Goal: Information Seeking & Learning: Learn about a topic

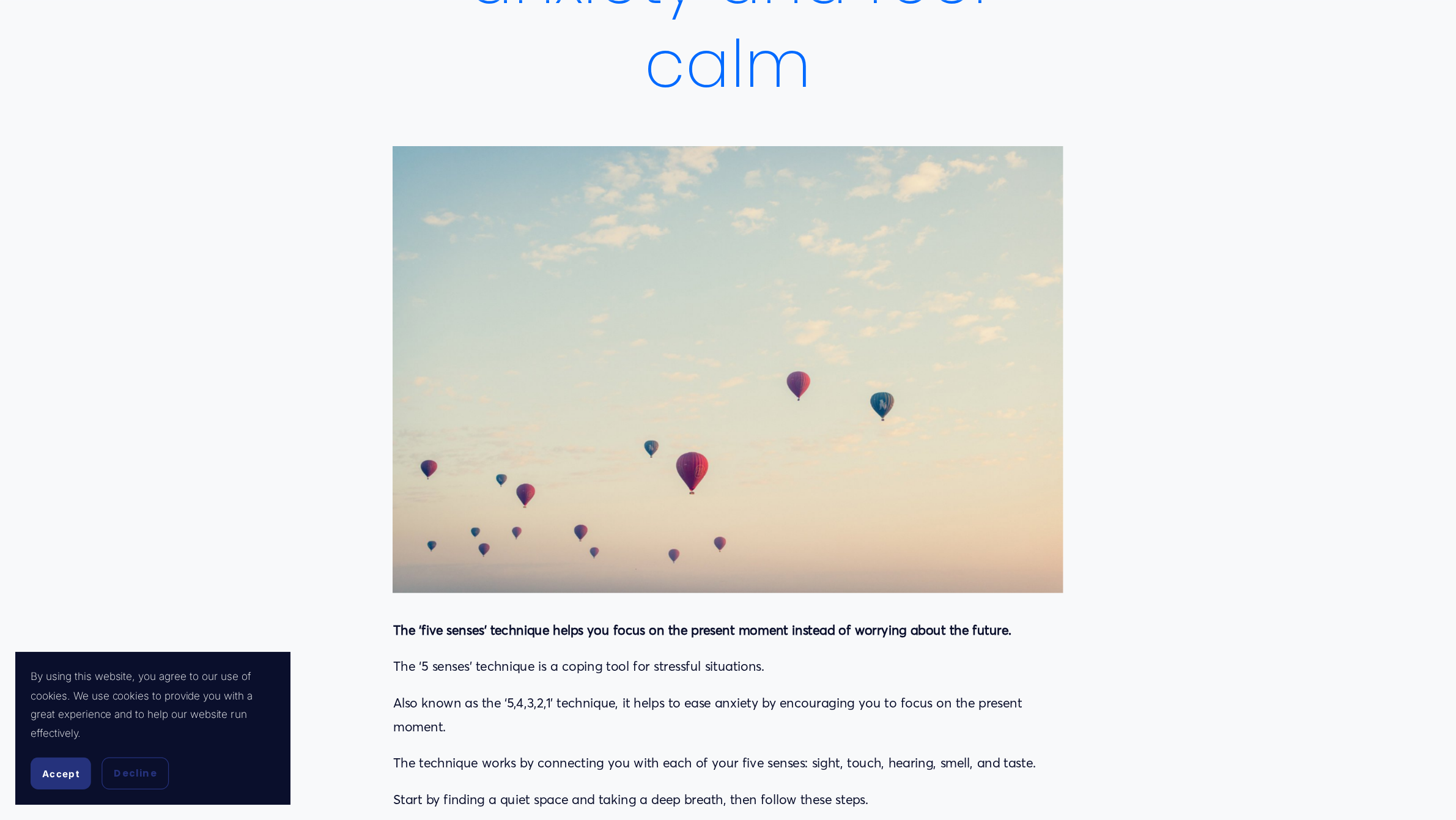
scroll to position [306, 0]
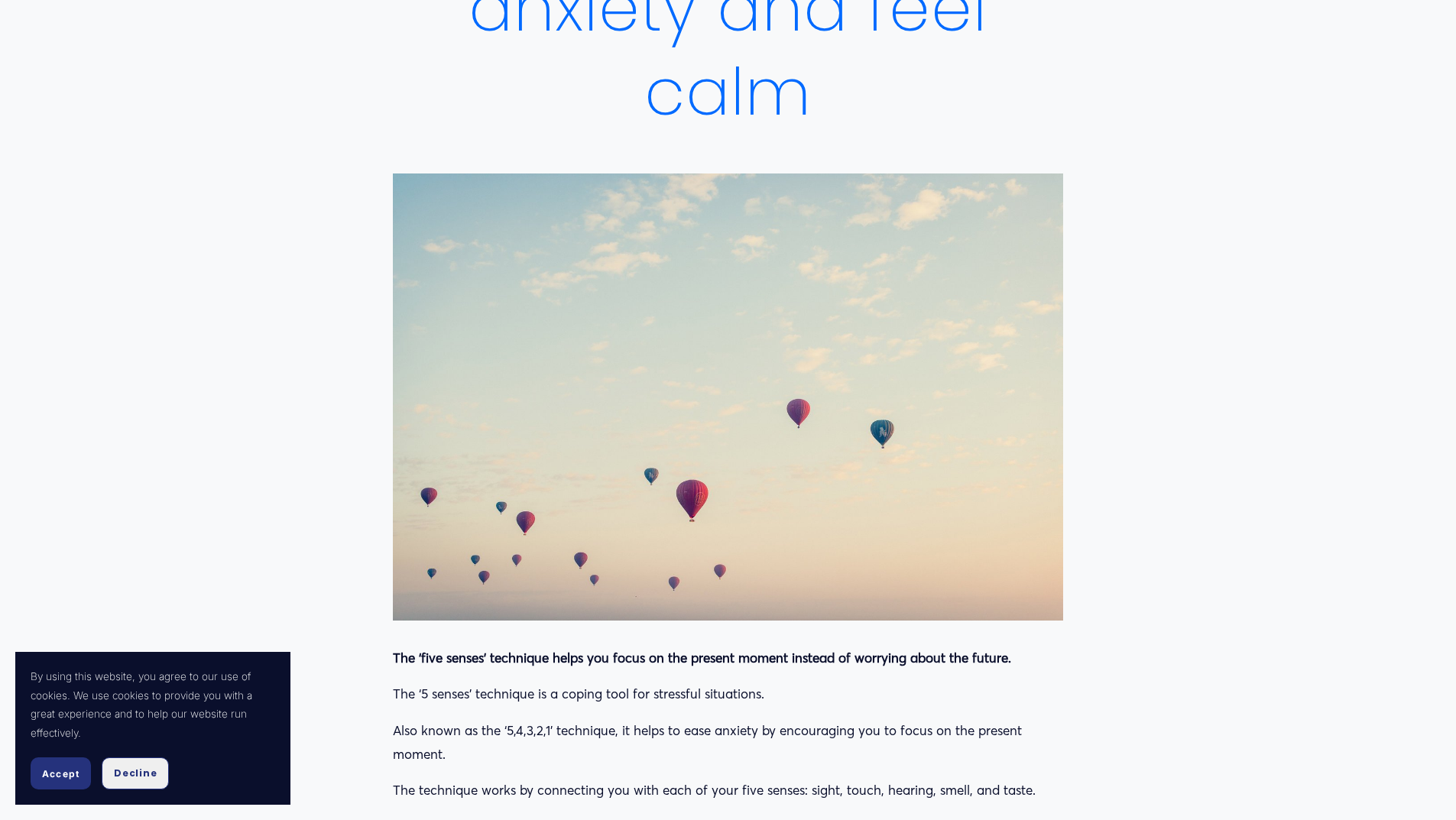
click at [134, 769] on span "Decline" at bounding box center [136, 773] width 43 height 14
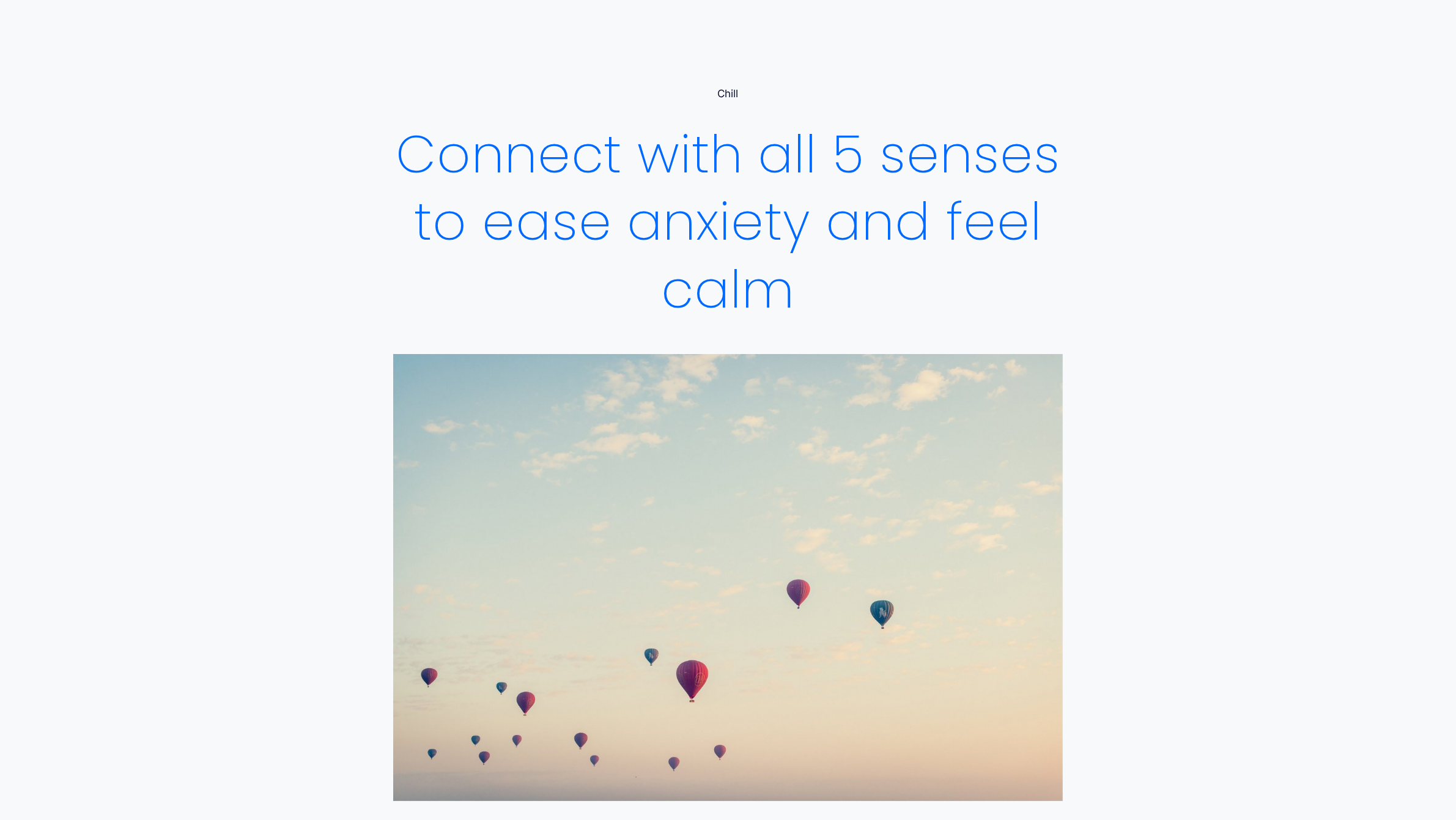
scroll to position [77, 0]
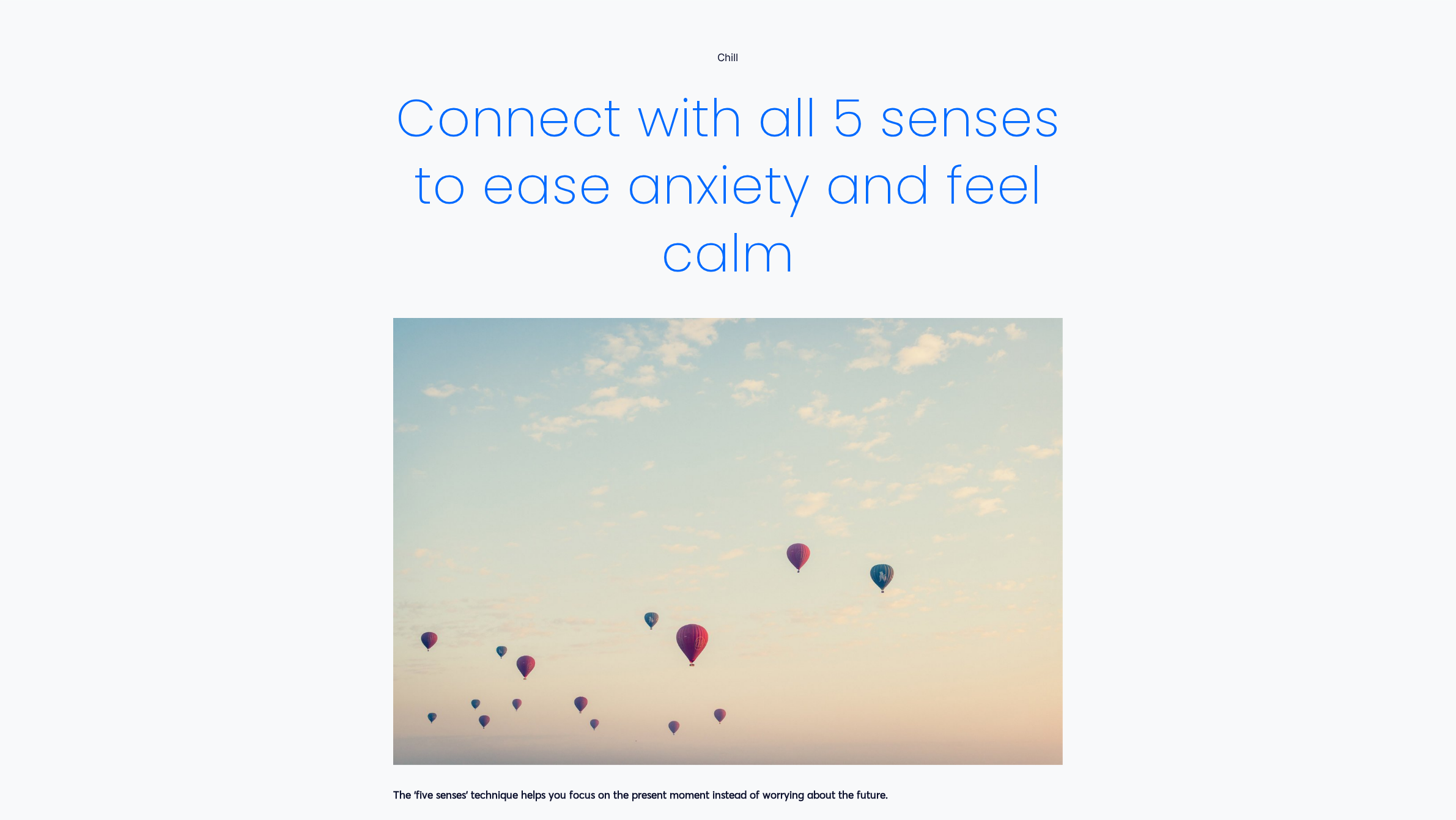
drag, startPoint x: 800, startPoint y: 252, endPoint x: 748, endPoint y: 243, distance: 52.8
click at [759, 245] on h1 "Connect with all 5 senses to ease anxiety and feel calm" at bounding box center [728, 186] width 670 height 203
click at [817, 246] on h1 "Connect with all 5 senses to ease anxiety and feel calm" at bounding box center [728, 186] width 670 height 203
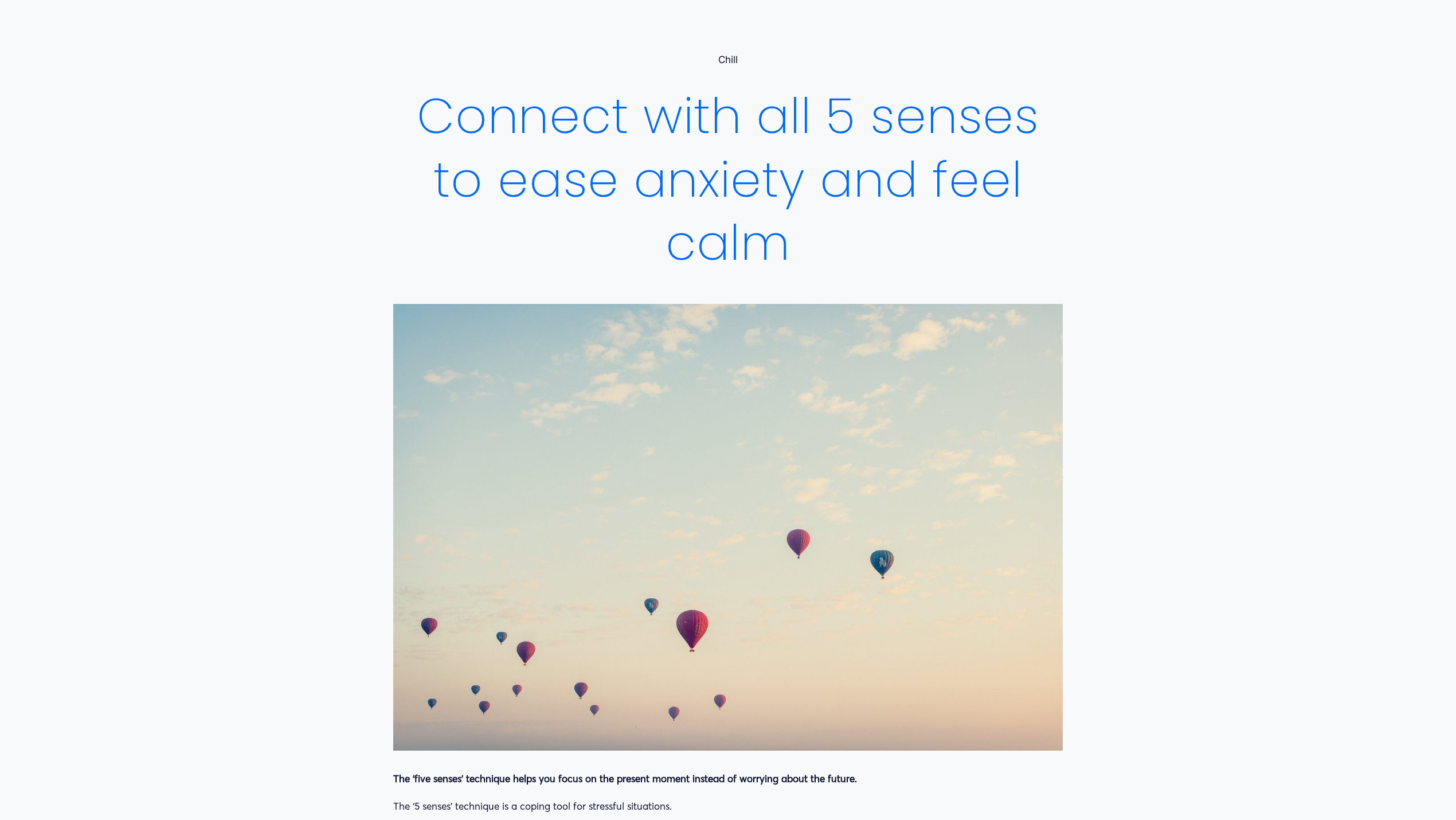
drag, startPoint x: 1299, startPoint y: 3, endPoint x: 1211, endPoint y: 680, distance: 682.7
click at [1091, 615] on article "Connect with all 5 senses to ease anxiety and feel calm Chill [DATE] Written By…" at bounding box center [728, 812] width 1456 height 1633
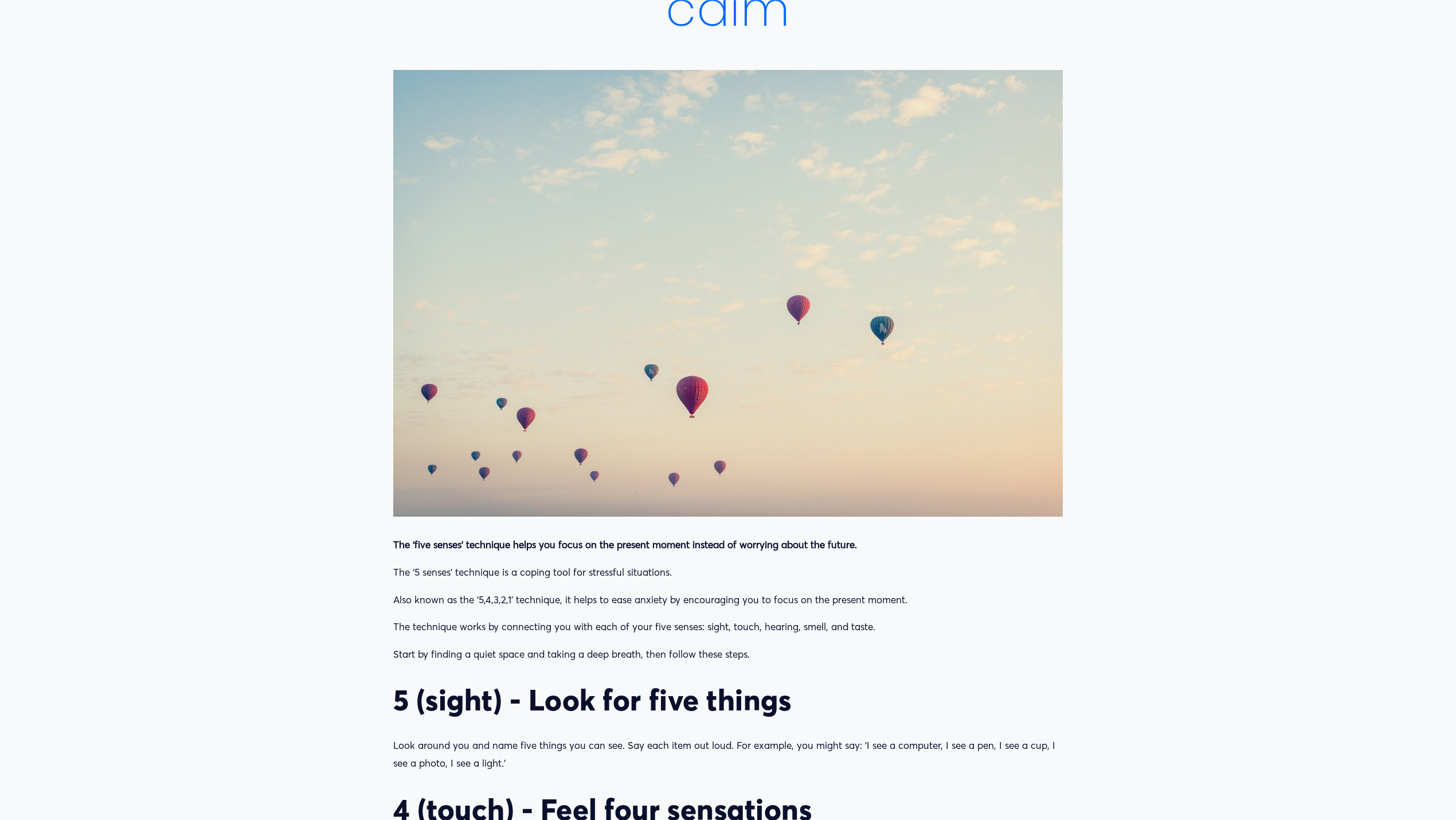
scroll to position [378, 0]
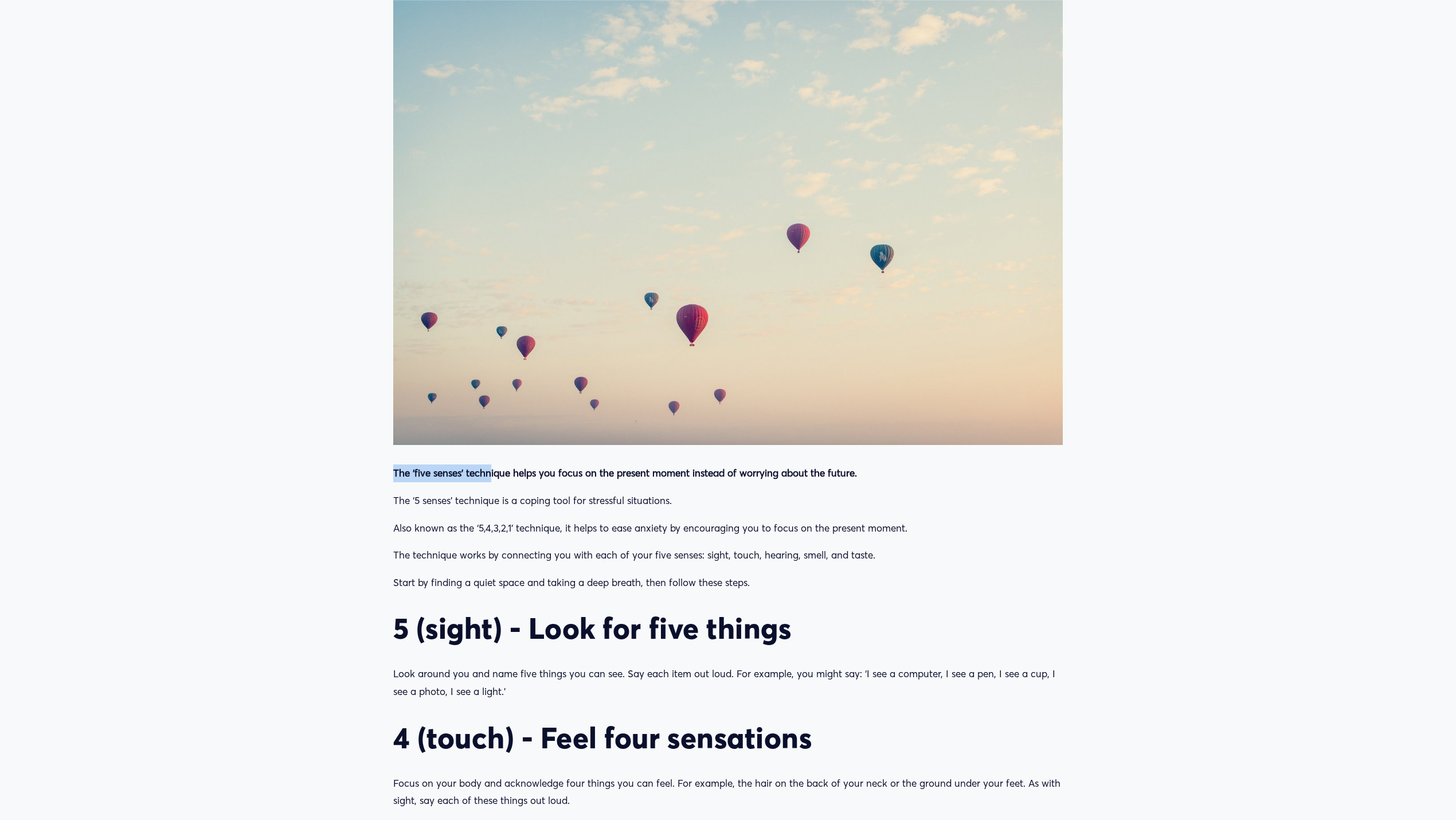
drag, startPoint x: 393, startPoint y: 472, endPoint x: 489, endPoint y: 476, distance: 96.1
click at [489, 476] on strong "The ‘five senses’ technique helps you focus on the present moment instead of wo…" at bounding box center [625, 472] width 464 height 12
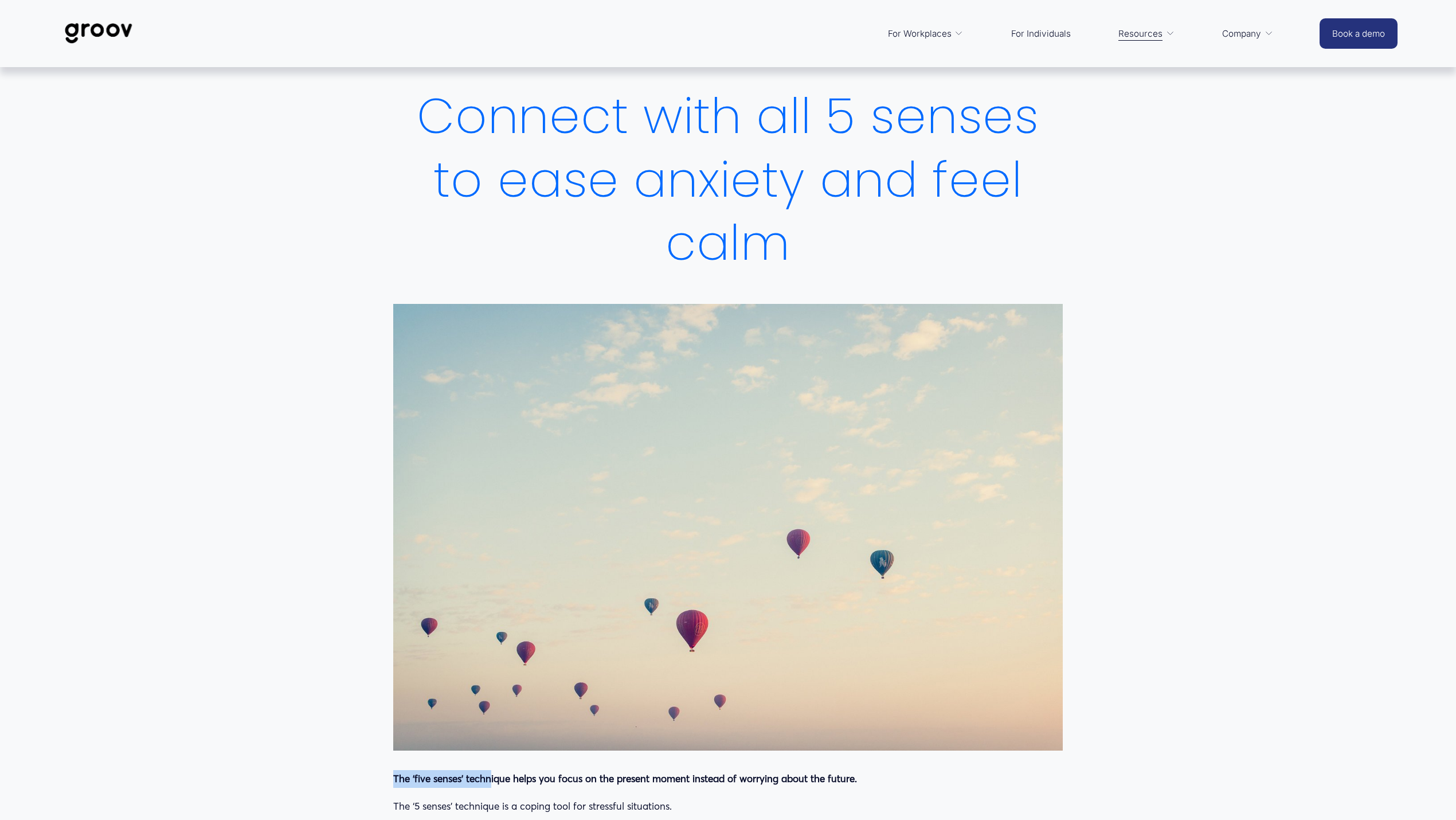
scroll to position [0, 0]
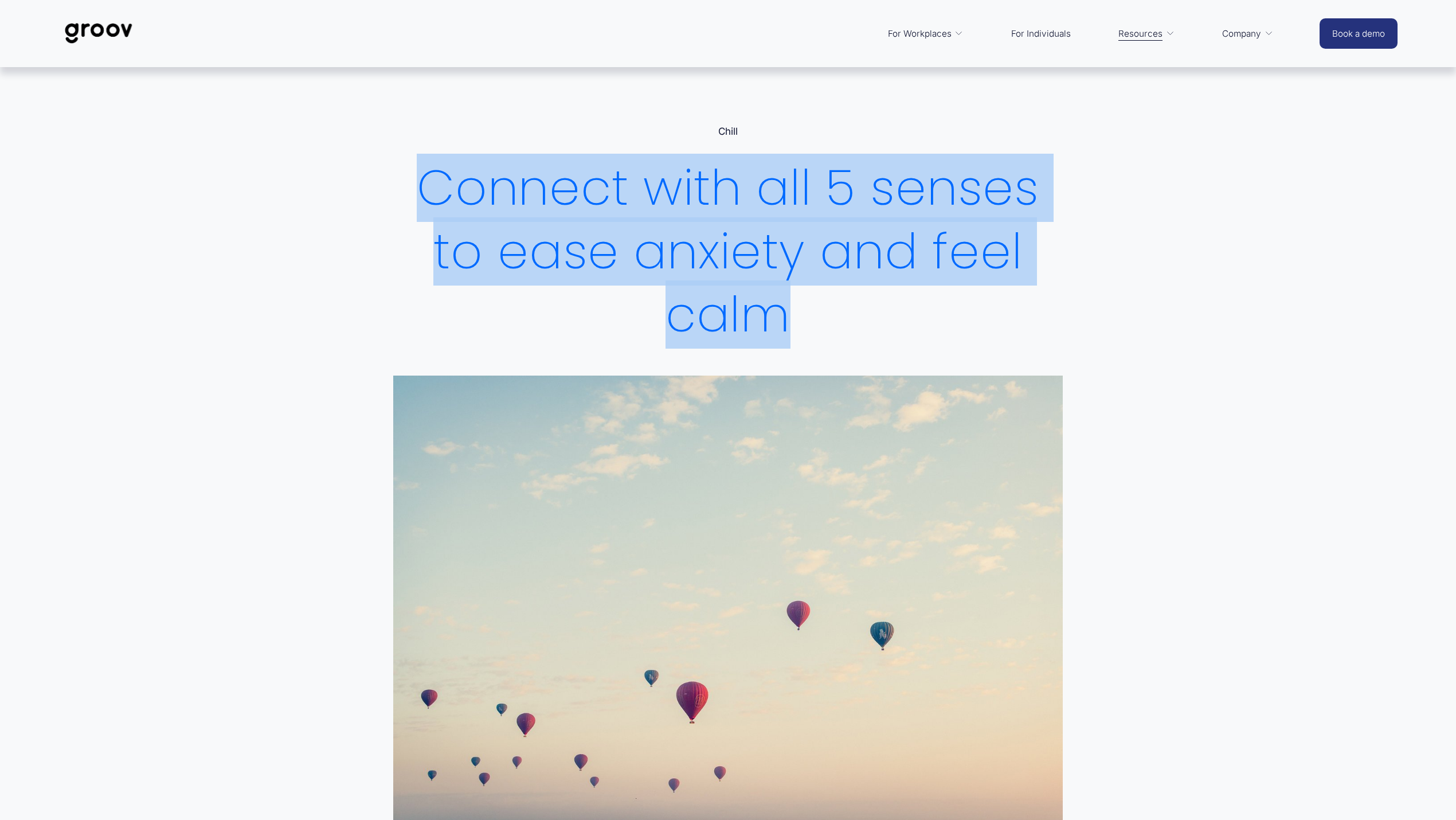
drag, startPoint x: 428, startPoint y: 191, endPoint x: 808, endPoint y: 302, distance: 395.9
click at [808, 302] on h1 "Connect with all 5 senses to ease anxiety and feel calm" at bounding box center [728, 251] width 670 height 190
copy h1 "Connect with all 5 senses to ease anxiety and feel calm"
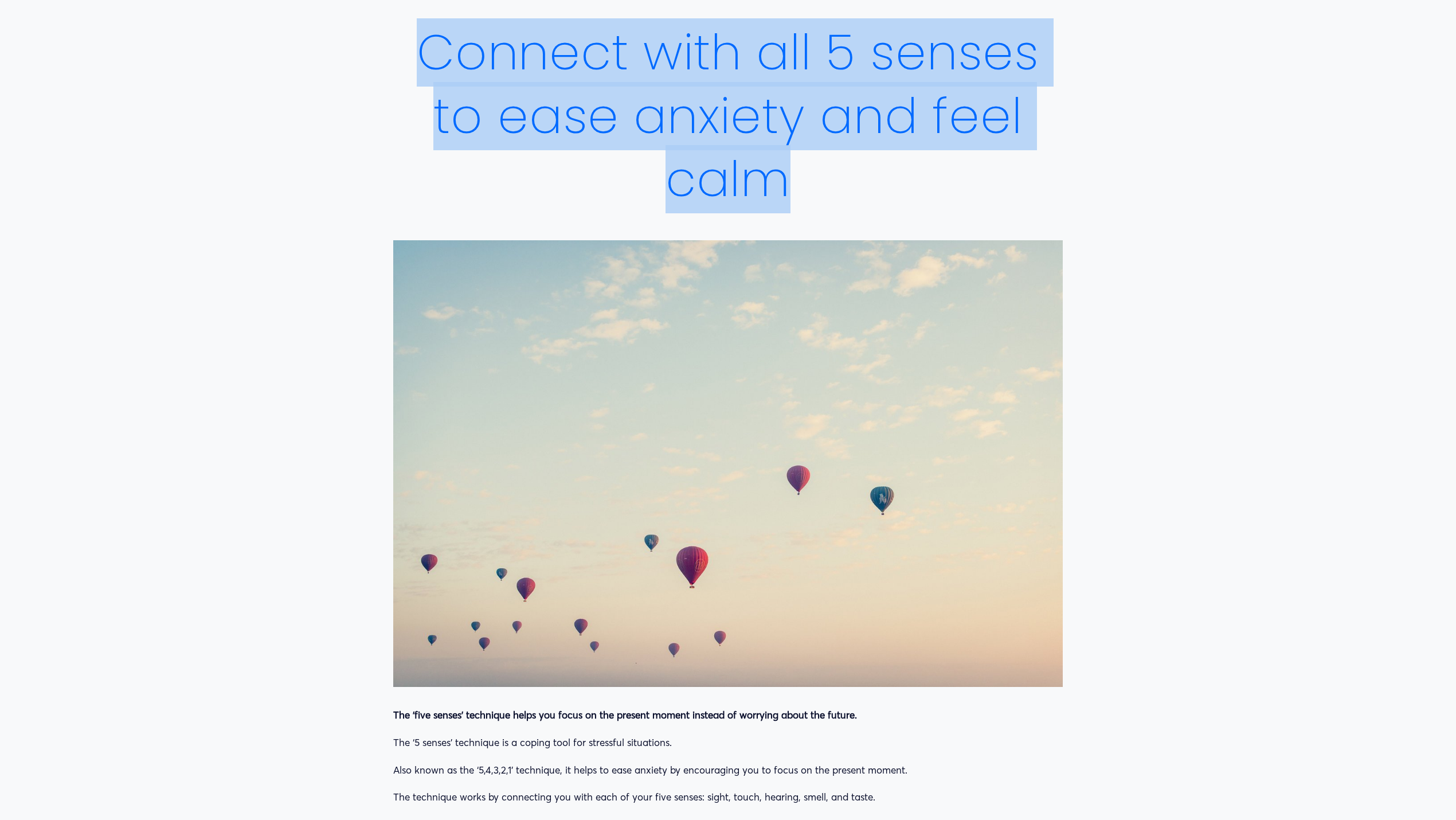
scroll to position [152, 0]
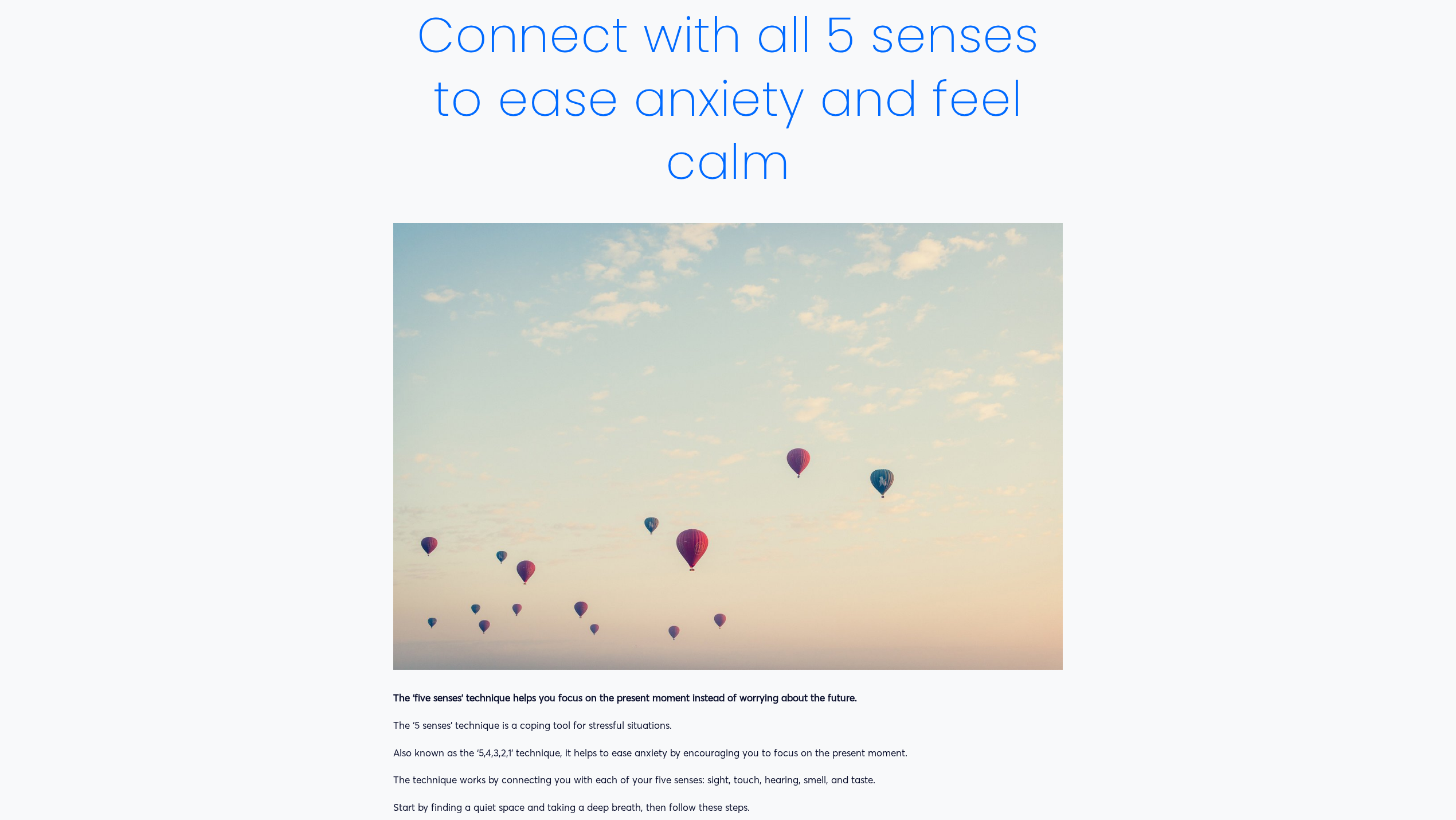
click at [1091, 325] on article "Connect with all 5 senses to ease anxiety and feel calm Chill [DATE] Written By…" at bounding box center [728, 731] width 1456 height 1633
